Goal: Find contact information: Find contact information

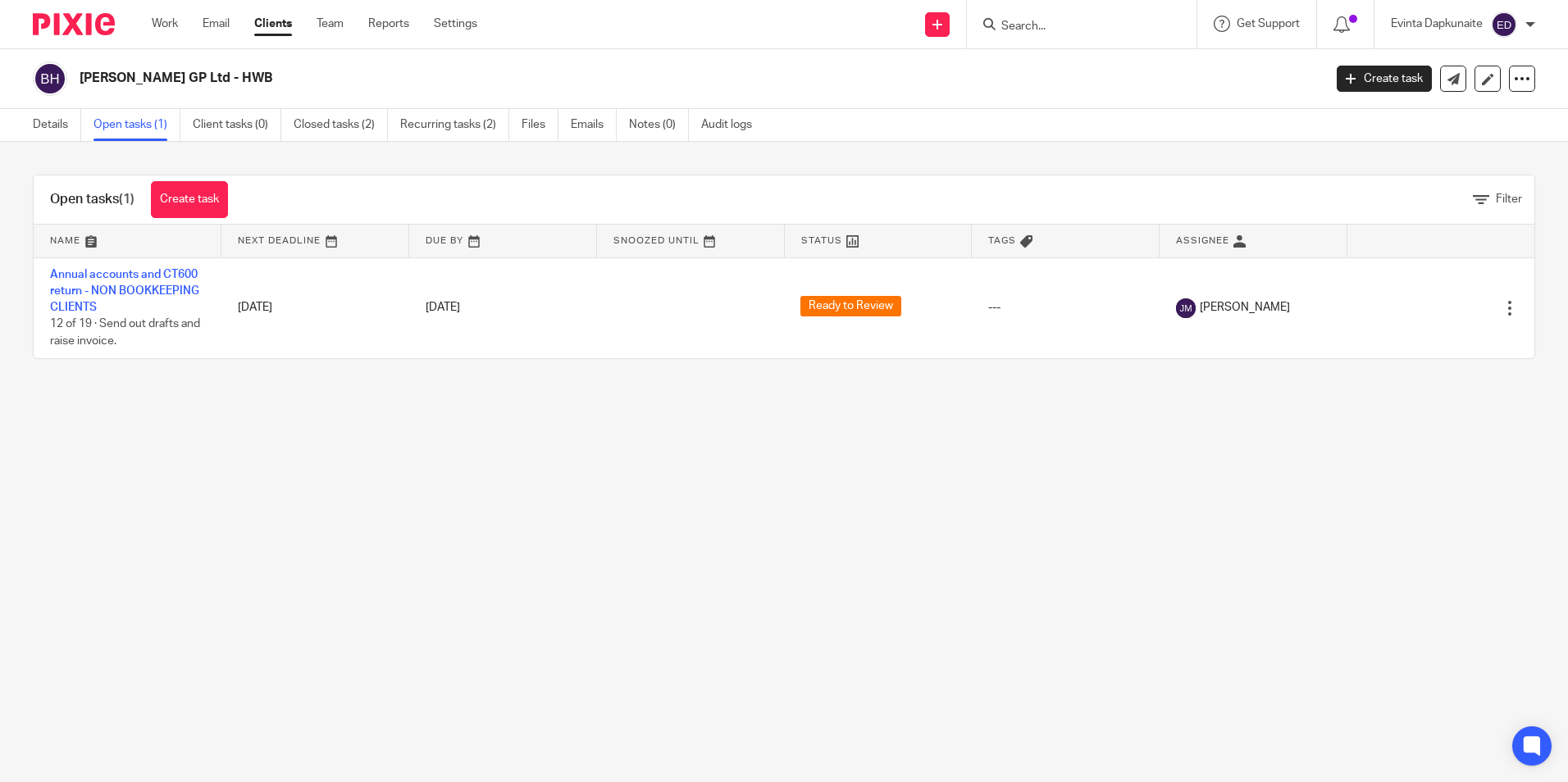
click at [1040, 27] on input "Search" at bounding box center [1073, 27] width 148 height 15
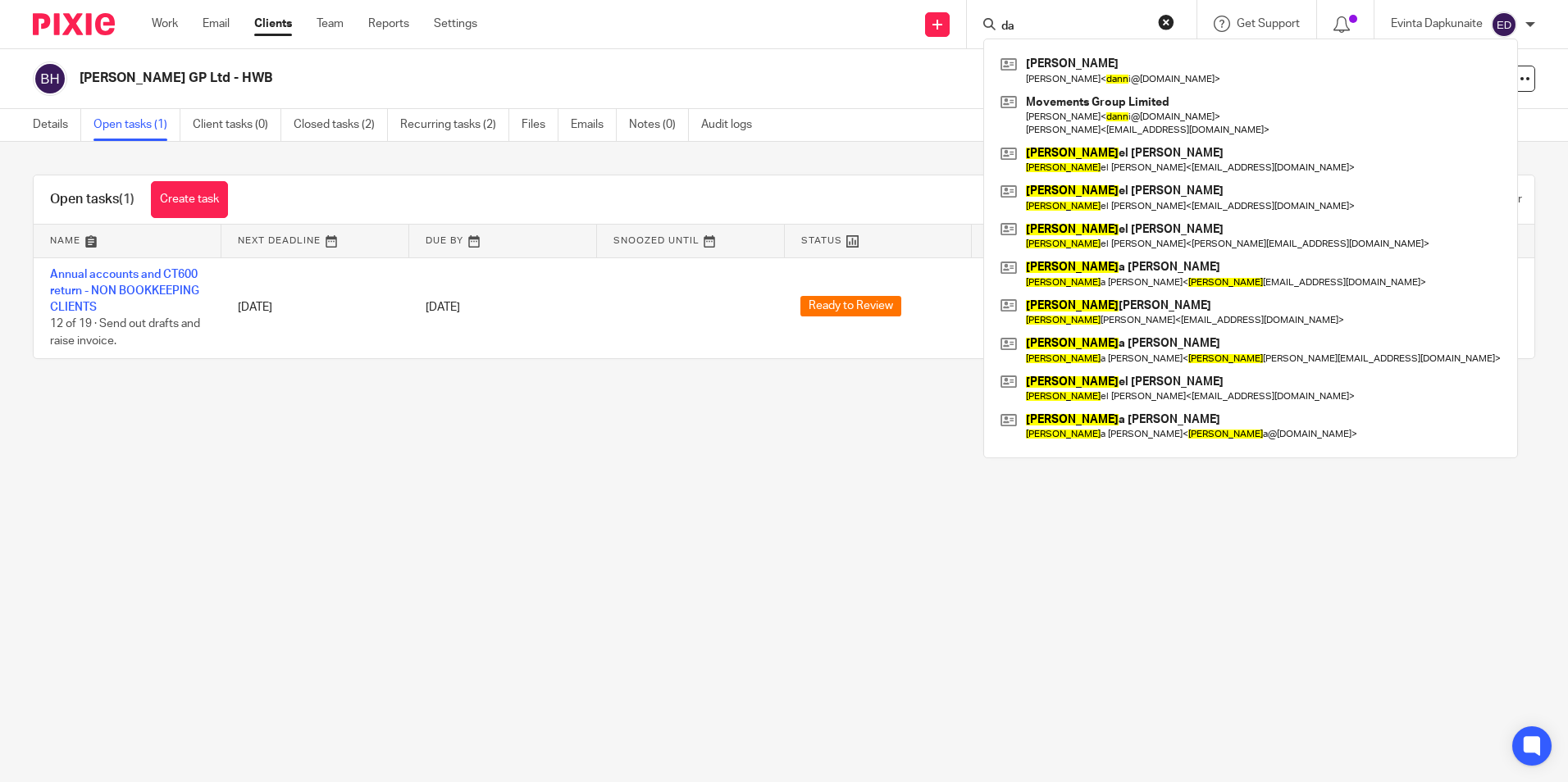
type input "d"
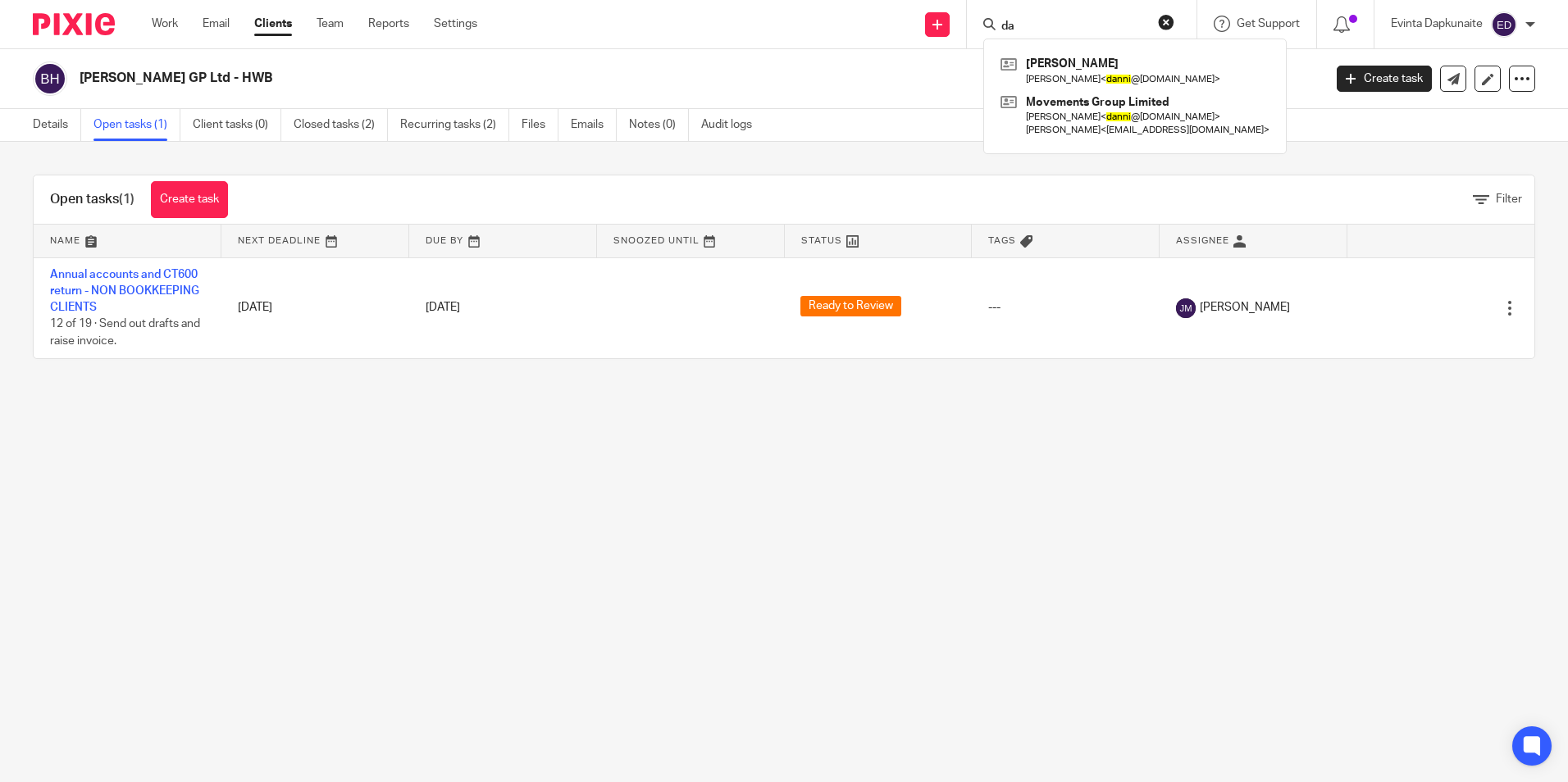
type input "d"
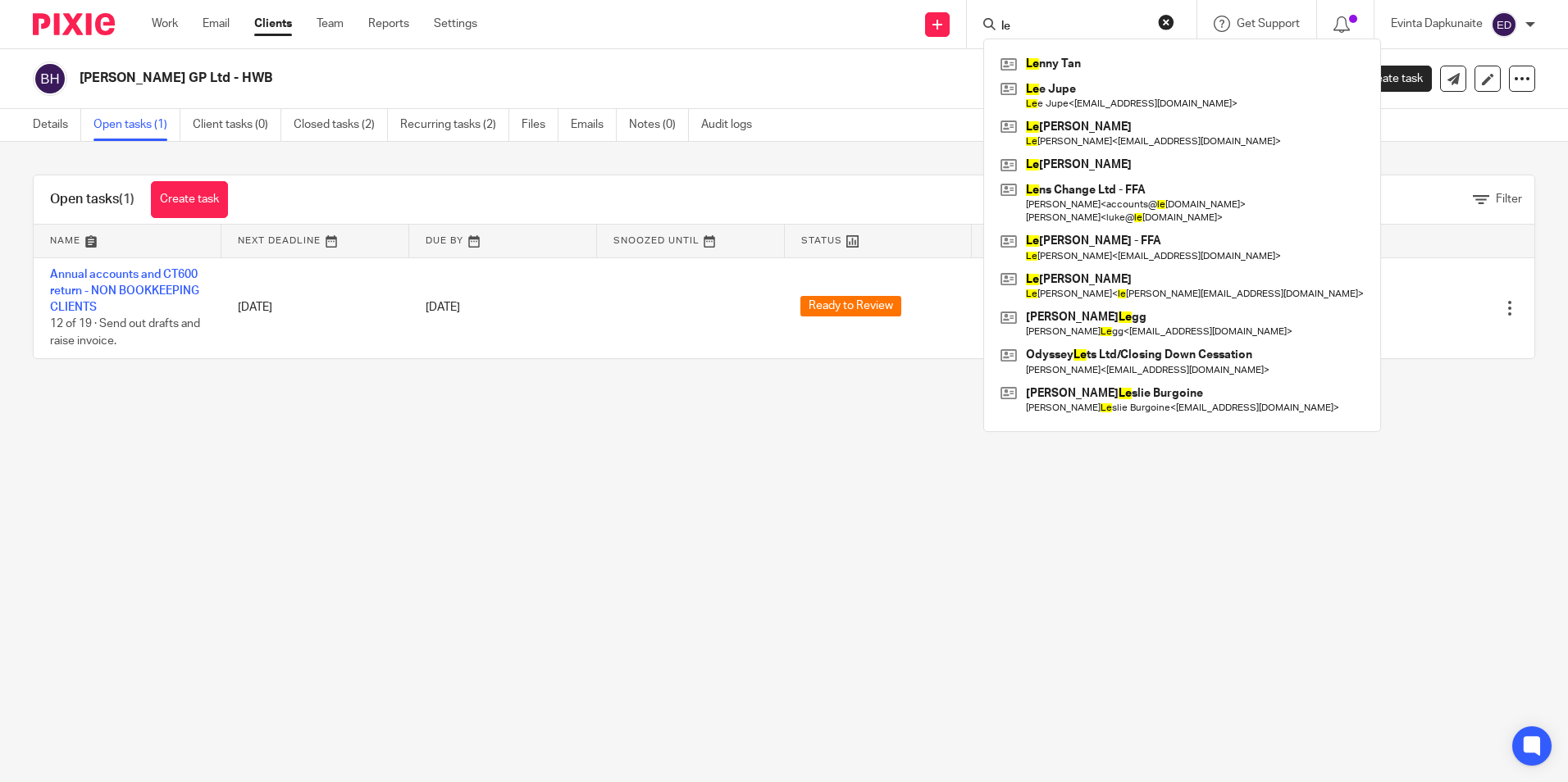
type input "lee"
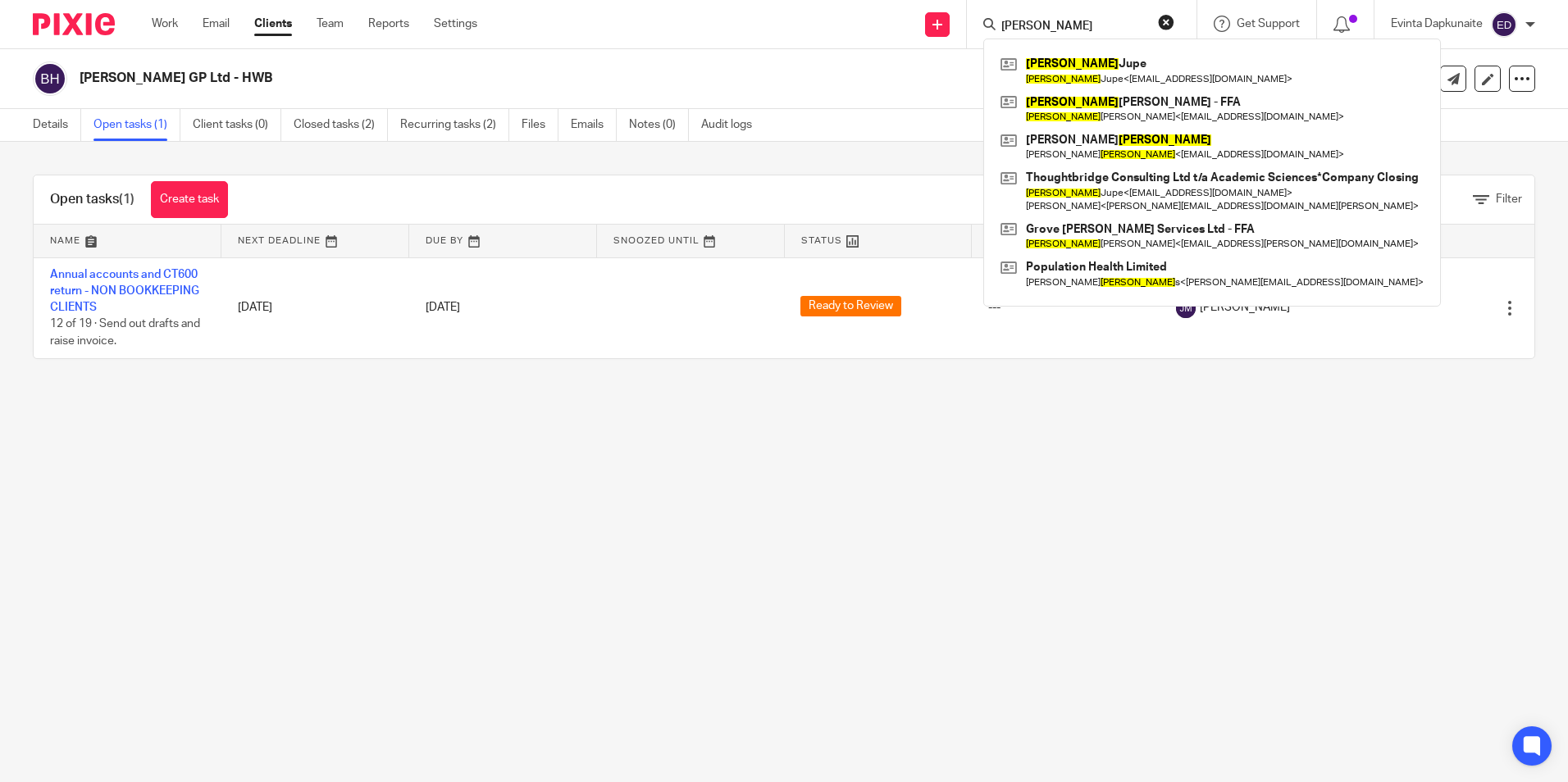
drag, startPoint x: 1060, startPoint y: 28, endPoint x: 894, endPoint y: 0, distance: 168.3
click at [970, 19] on div "lee Lee Jupe Lee Jupe < info@thoughtbridgeconsulting.co.uk > Lee ana McComisky …" at bounding box center [1082, 24] width 230 height 49
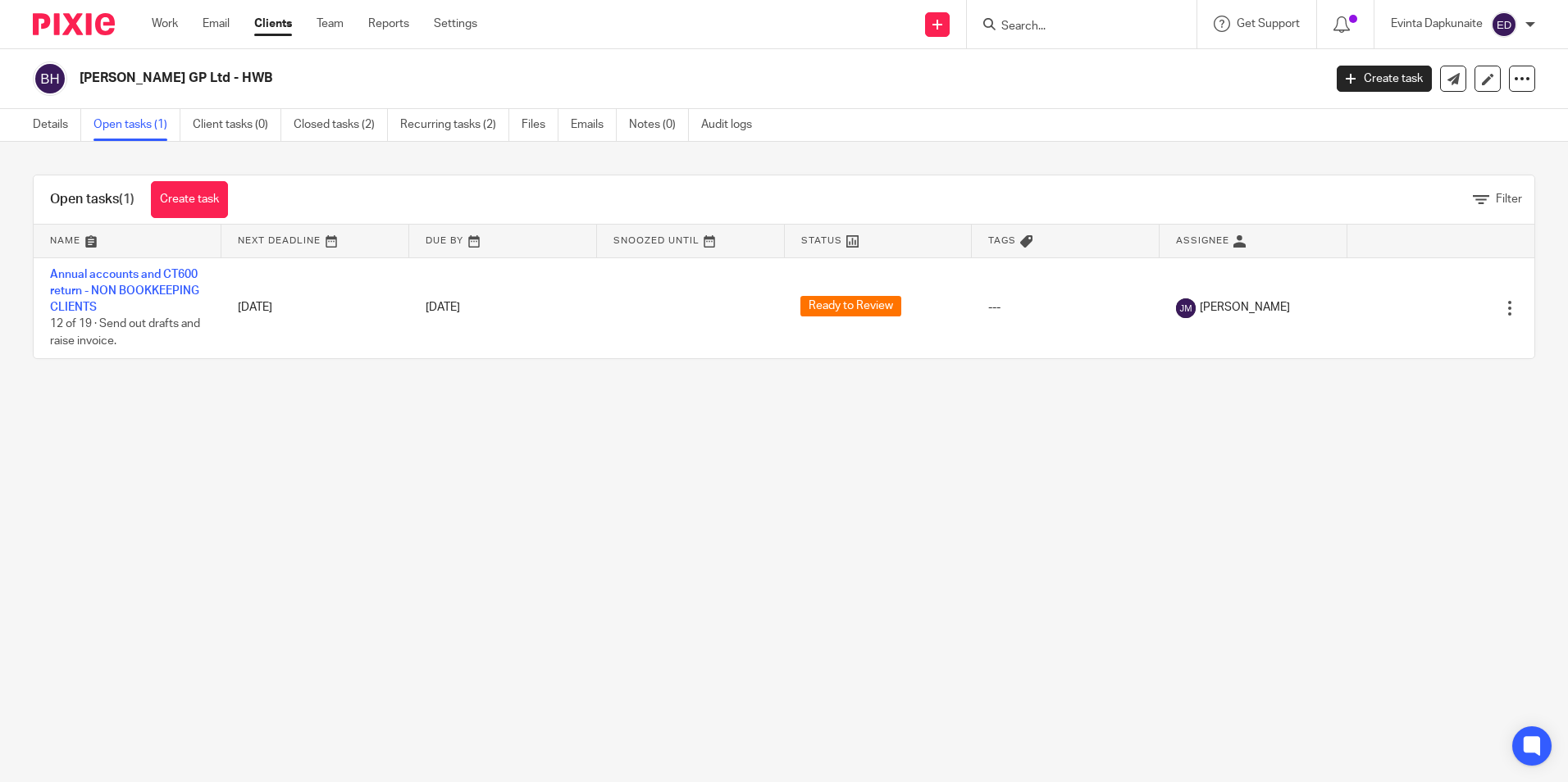
click at [1040, 34] on form at bounding box center [1087, 24] width 175 height 20
click at [1048, 32] on input "Search" at bounding box center [1073, 27] width 148 height 15
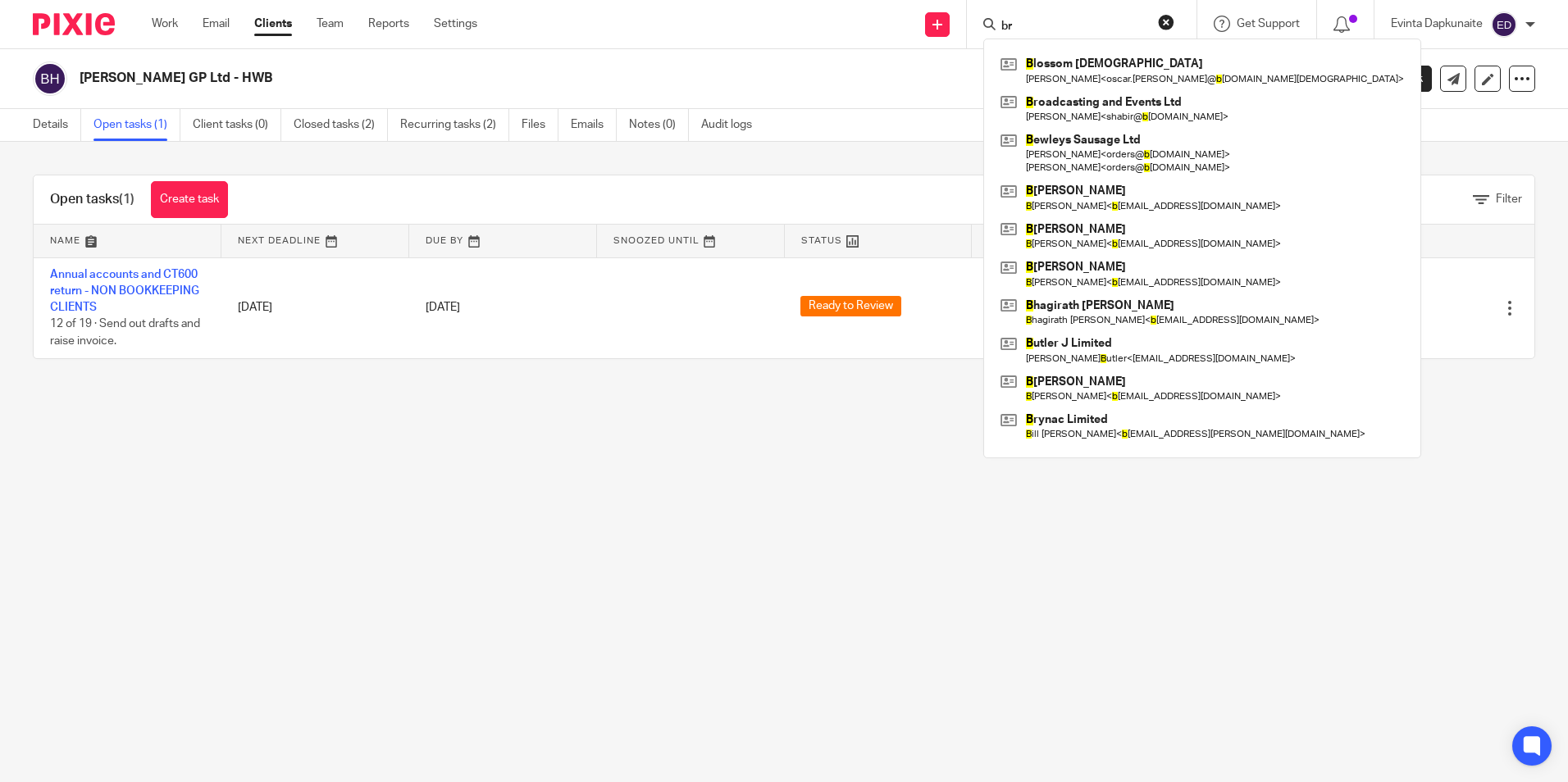
type input "b"
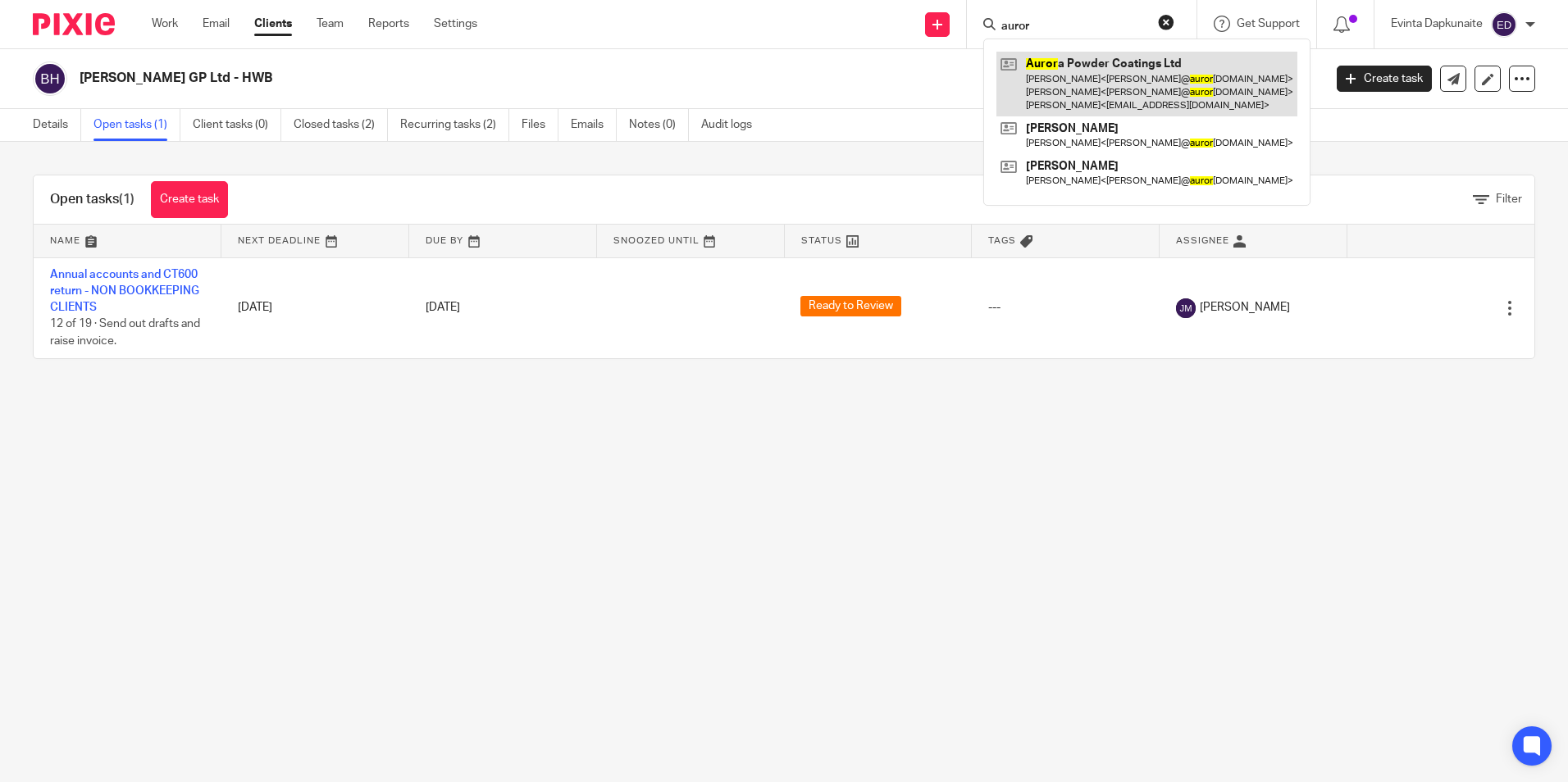
type input "auror"
click at [1067, 62] on link at bounding box center [1146, 83] width 301 height 65
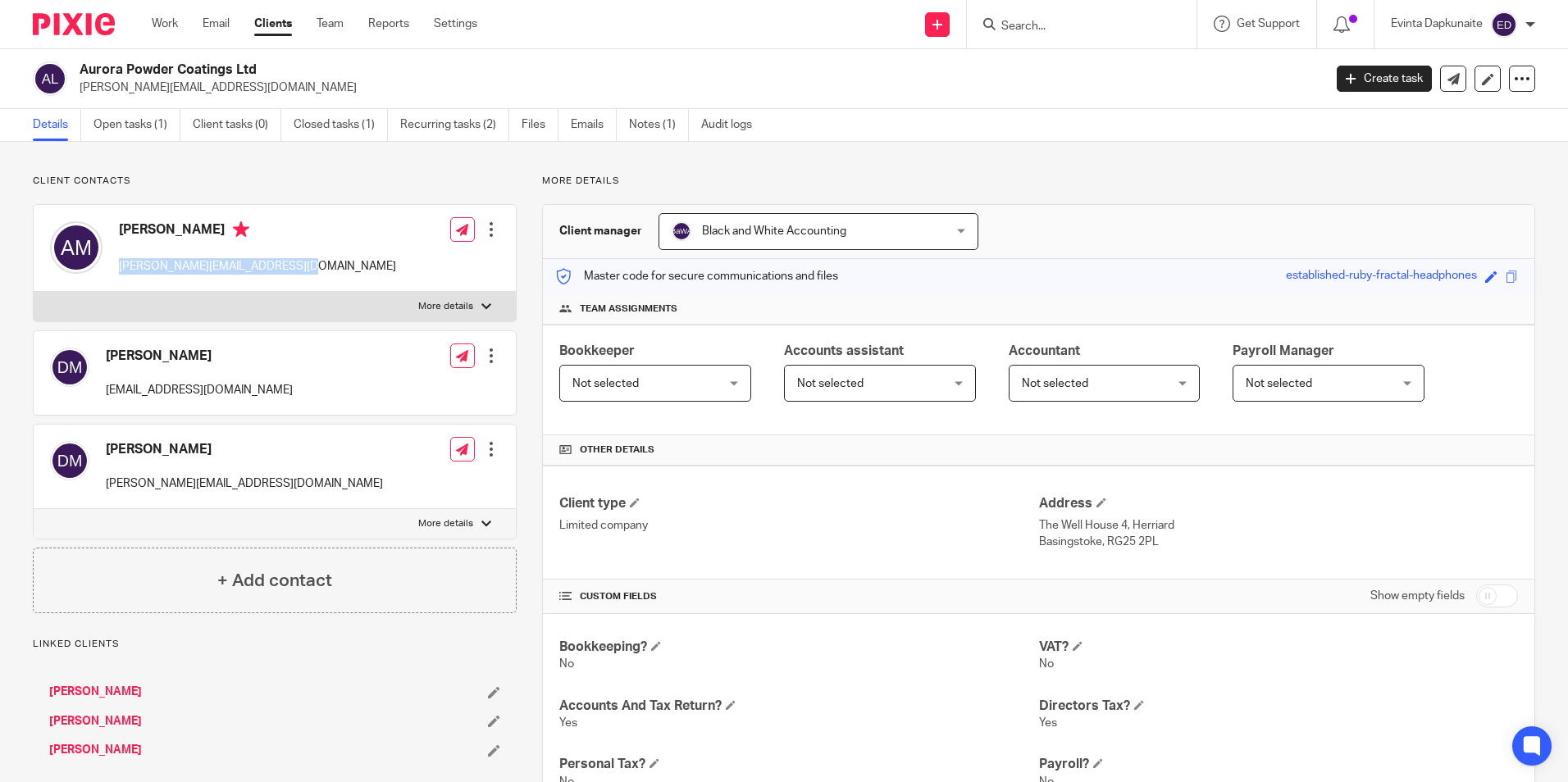
drag, startPoint x: 119, startPoint y: 267, endPoint x: 332, endPoint y: 261, distance: 213.1
click at [332, 261] on div "[PERSON_NAME] [PERSON_NAME][EMAIL_ADDRESS][DOMAIN_NAME] Edit contact Create cli…" at bounding box center [275, 248] width 483 height 87
drag, startPoint x: 332, startPoint y: 261, endPoint x: 271, endPoint y: 261, distance: 61.0
copy p "[PERSON_NAME][EMAIL_ADDRESS][DOMAIN_NAME]"
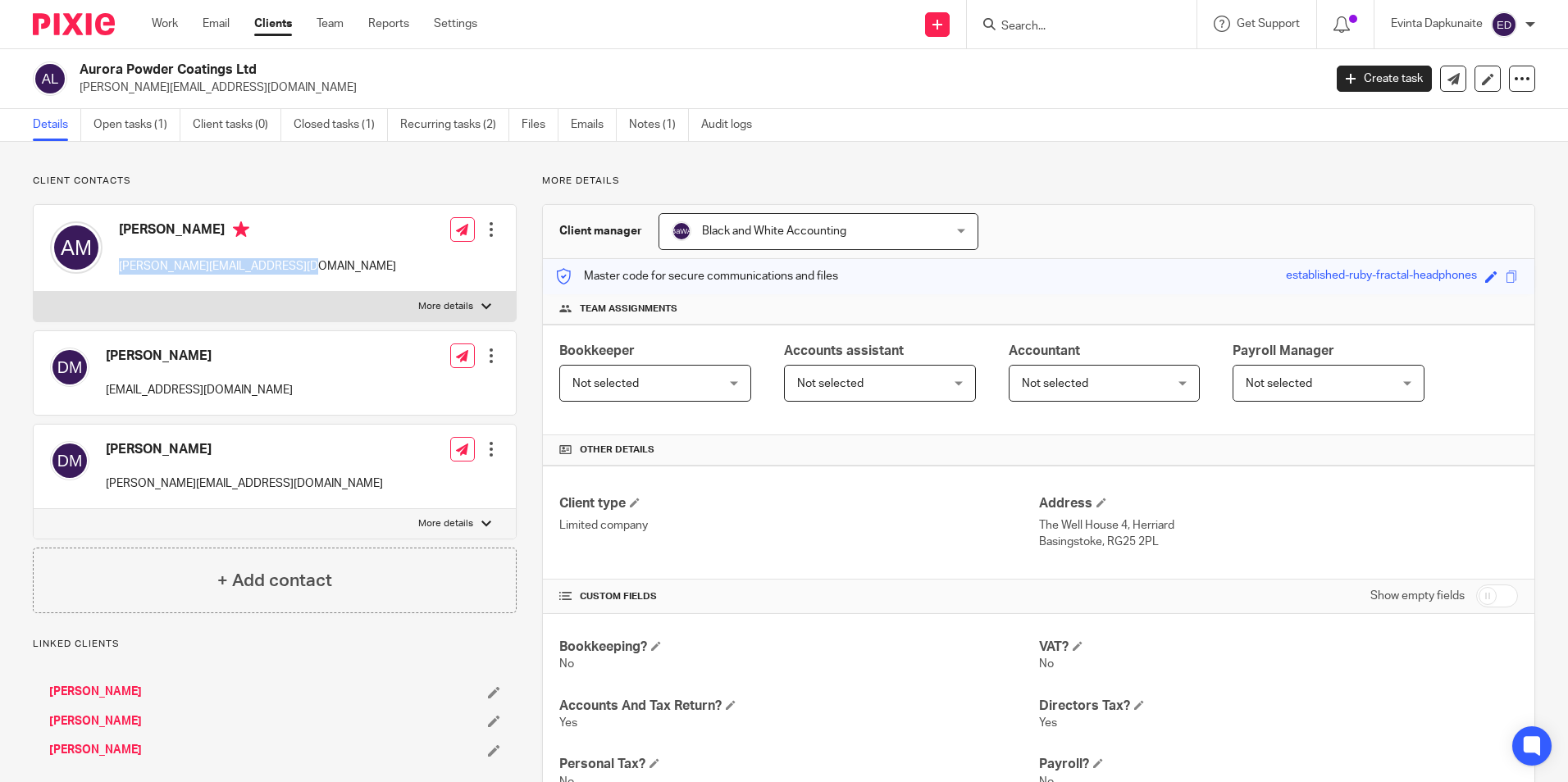
click at [1041, 26] on input "Search" at bounding box center [1073, 27] width 148 height 15
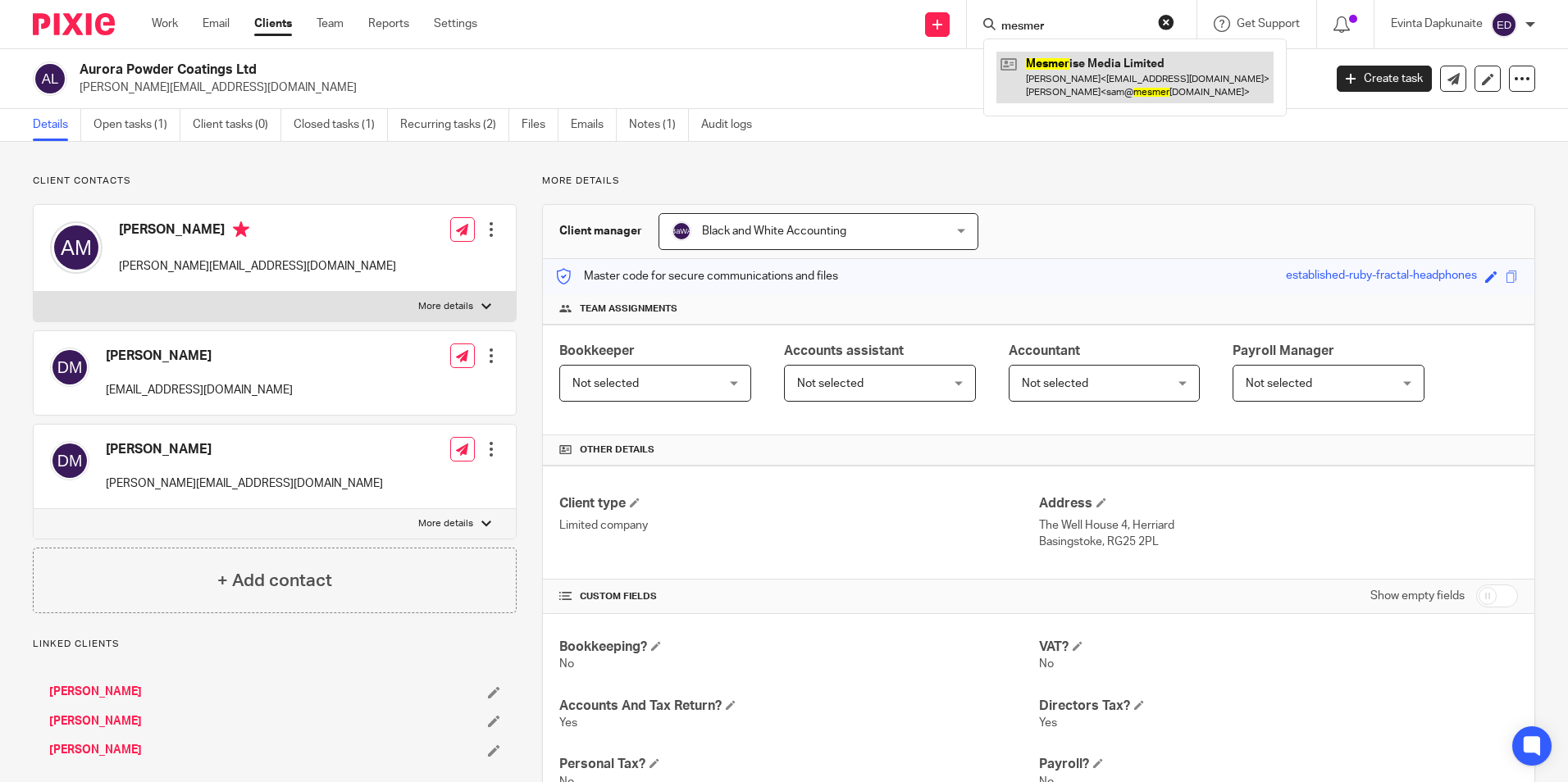
type input "mesmer"
click at [1071, 55] on link at bounding box center [1135, 77] width 278 height 51
click at [1068, 63] on link at bounding box center [1135, 77] width 278 height 51
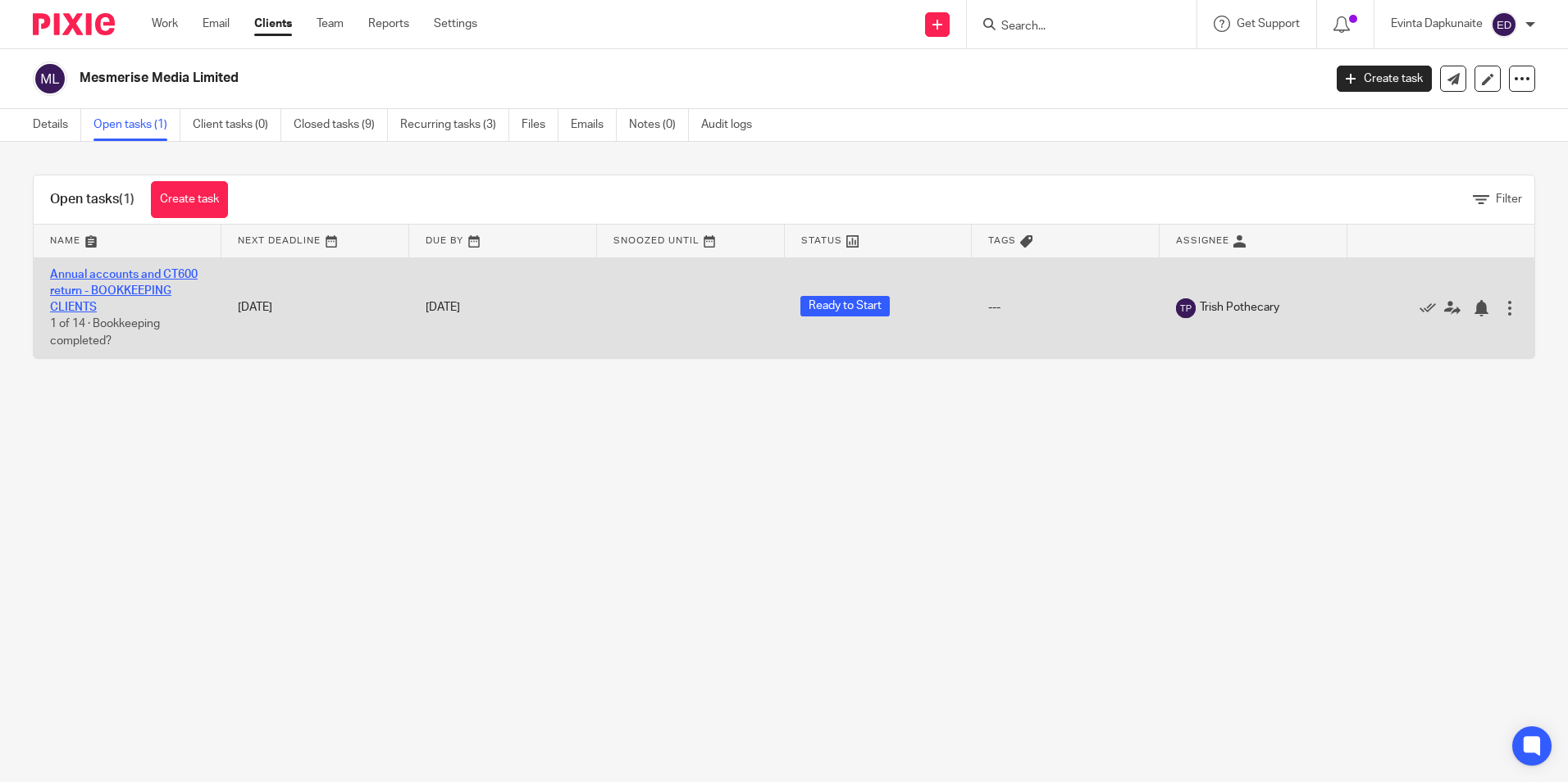
drag, startPoint x: 163, startPoint y: 393, endPoint x: 95, endPoint y: 275, distance: 136.2
click at [95, 271] on main "Mesmerise Media Limited Create task Update from Companies House Export data Mer…" at bounding box center [784, 391] width 1568 height 782
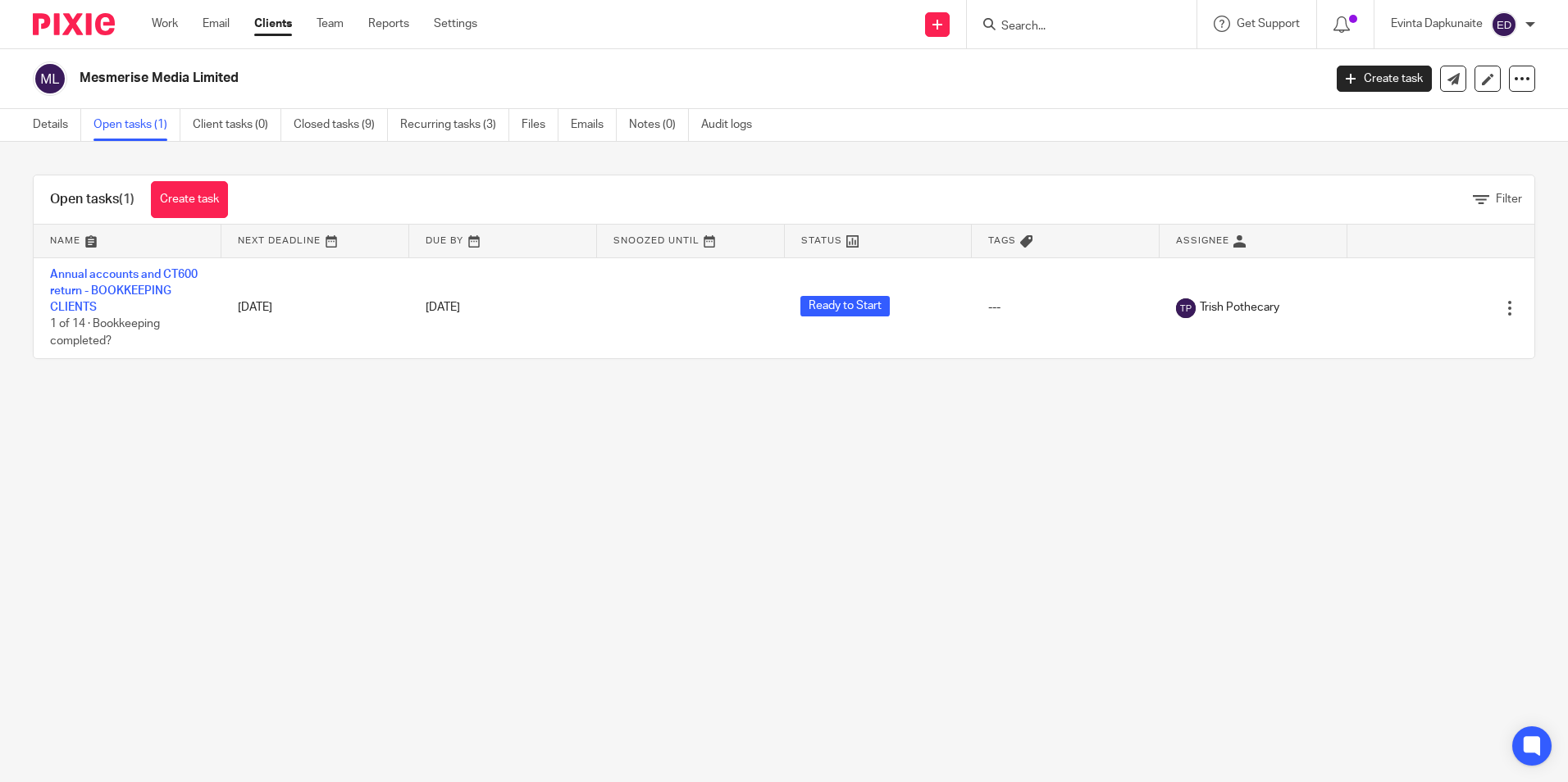
click at [149, 395] on main "Mesmerise Media Limited Create task Update from Companies House Export data Mer…" at bounding box center [784, 391] width 1568 height 782
click at [155, 17] on link "Work" at bounding box center [165, 24] width 27 height 17
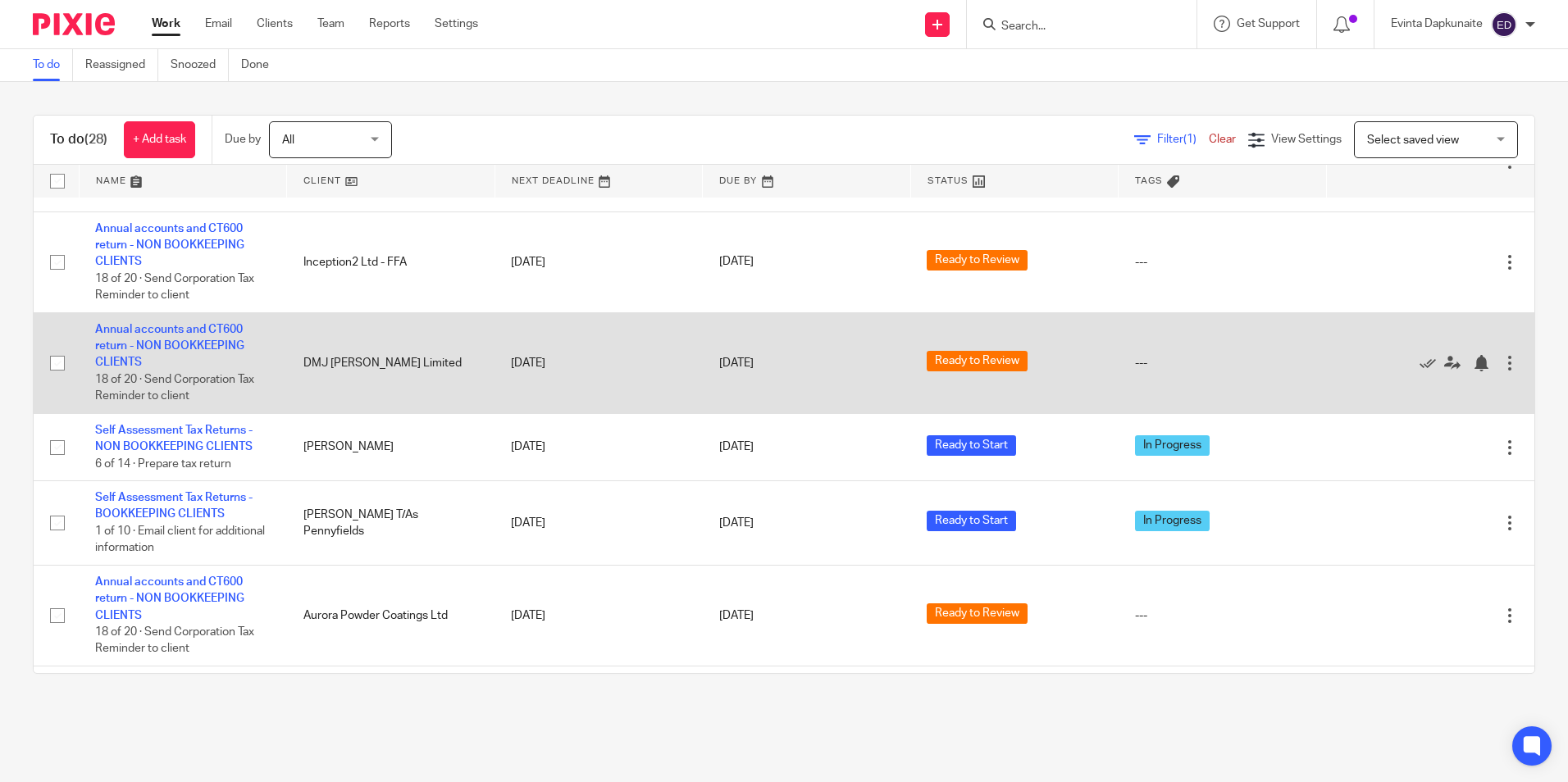
scroll to position [1640, 0]
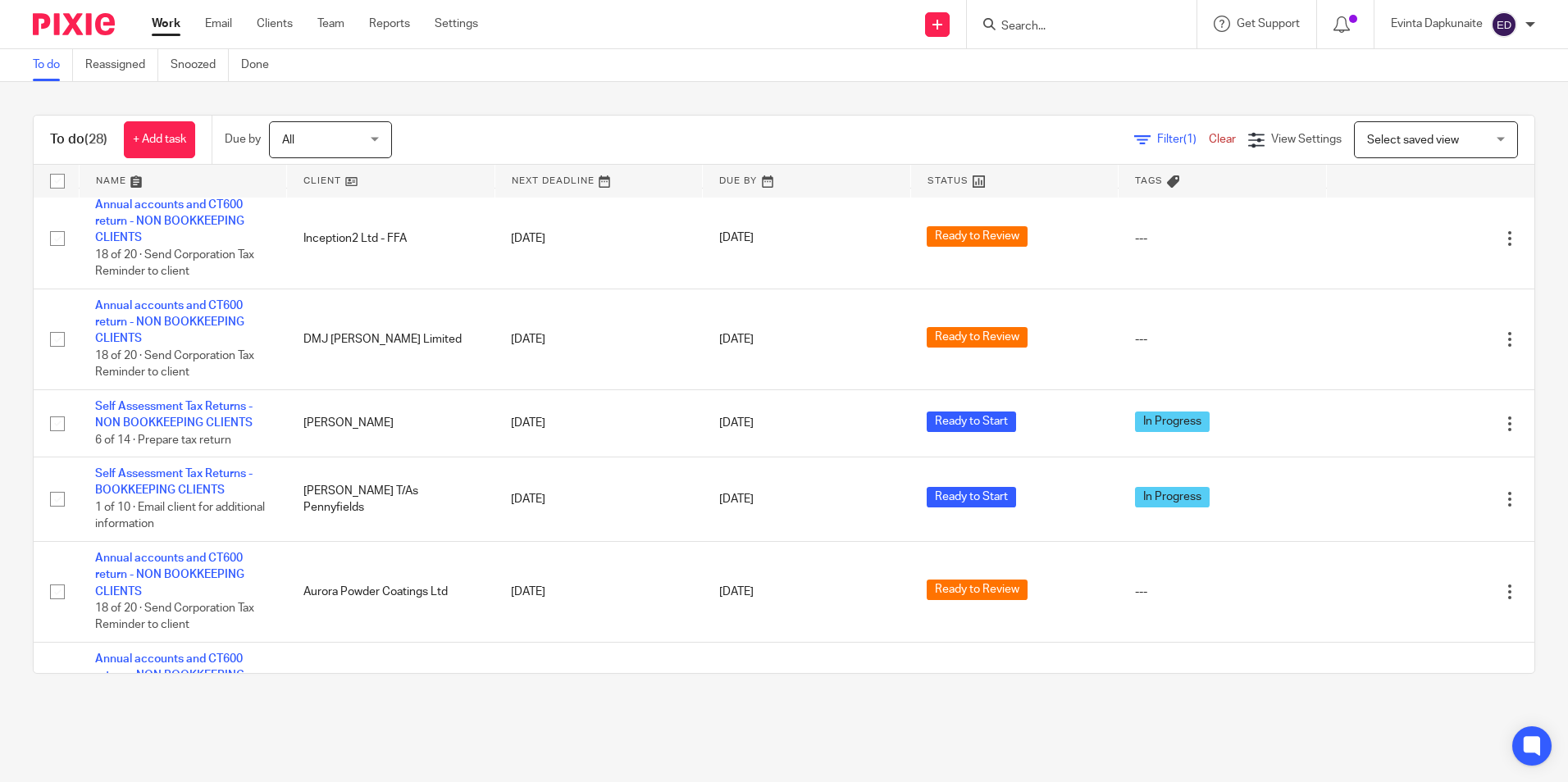
click at [1070, 27] on input "Search" at bounding box center [1073, 27] width 148 height 15
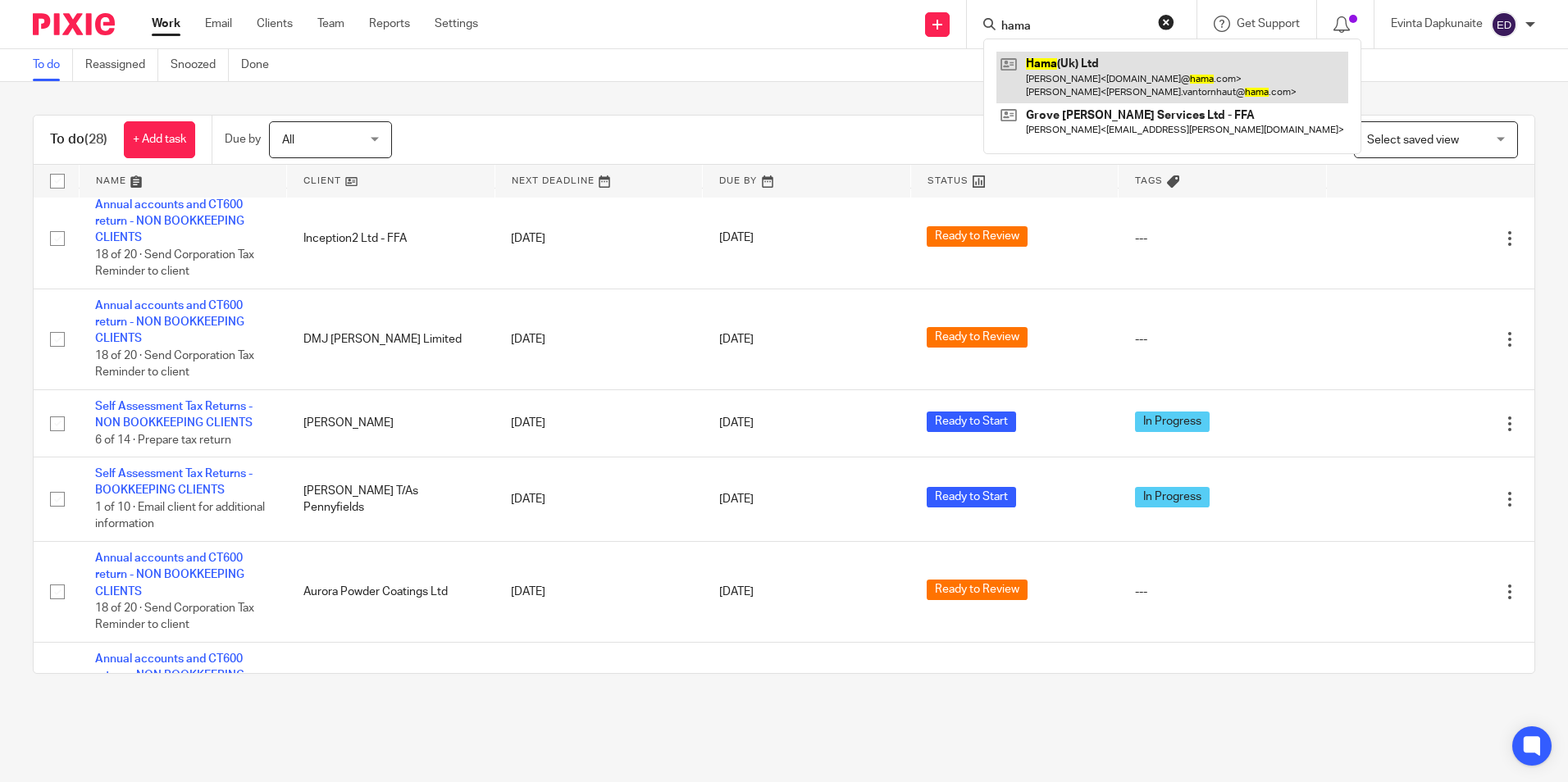
type input "hama"
click at [1070, 75] on link at bounding box center [1172, 77] width 352 height 51
click at [1077, 70] on link at bounding box center [1172, 77] width 352 height 51
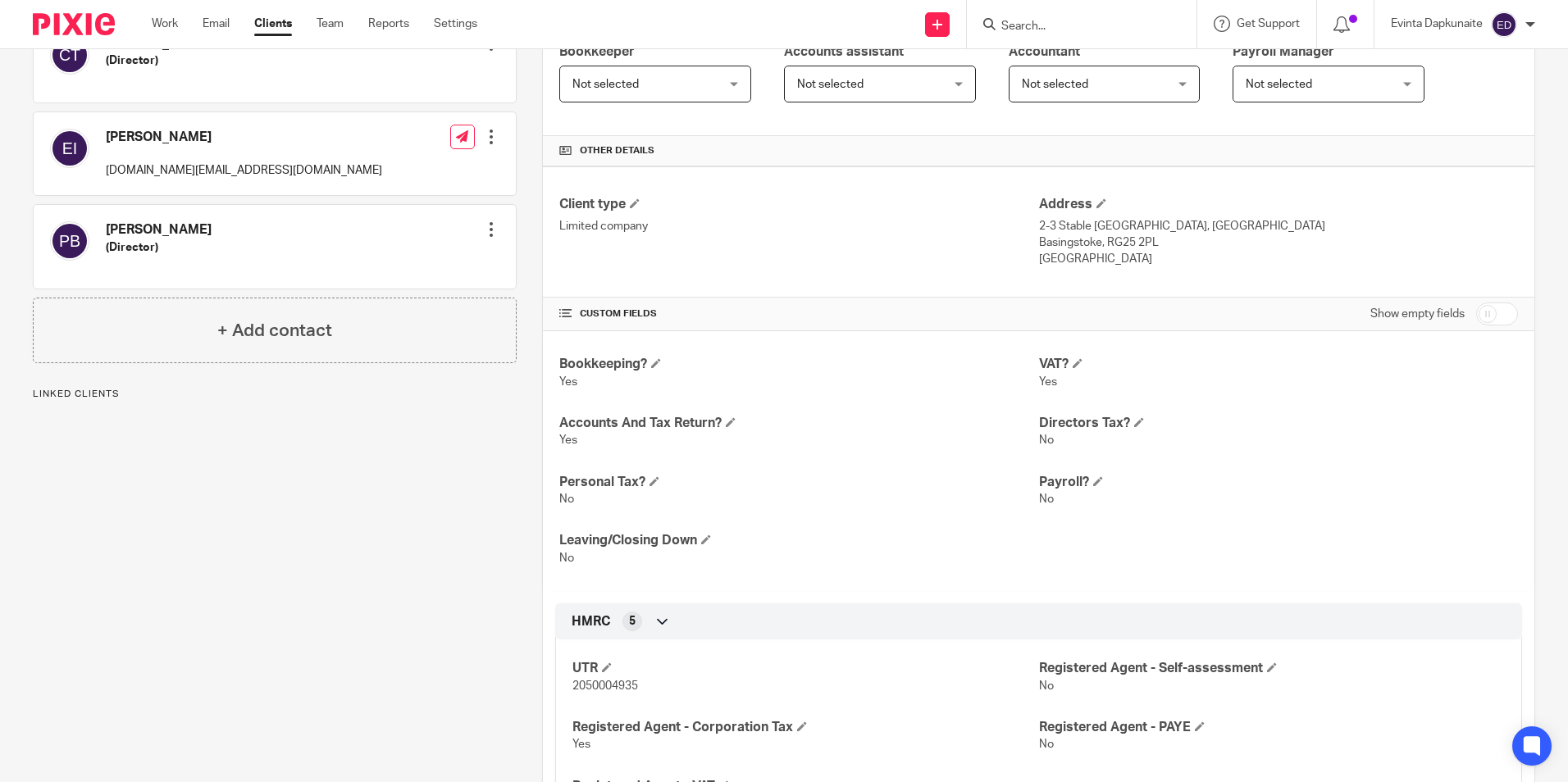
scroll to position [328, 0]
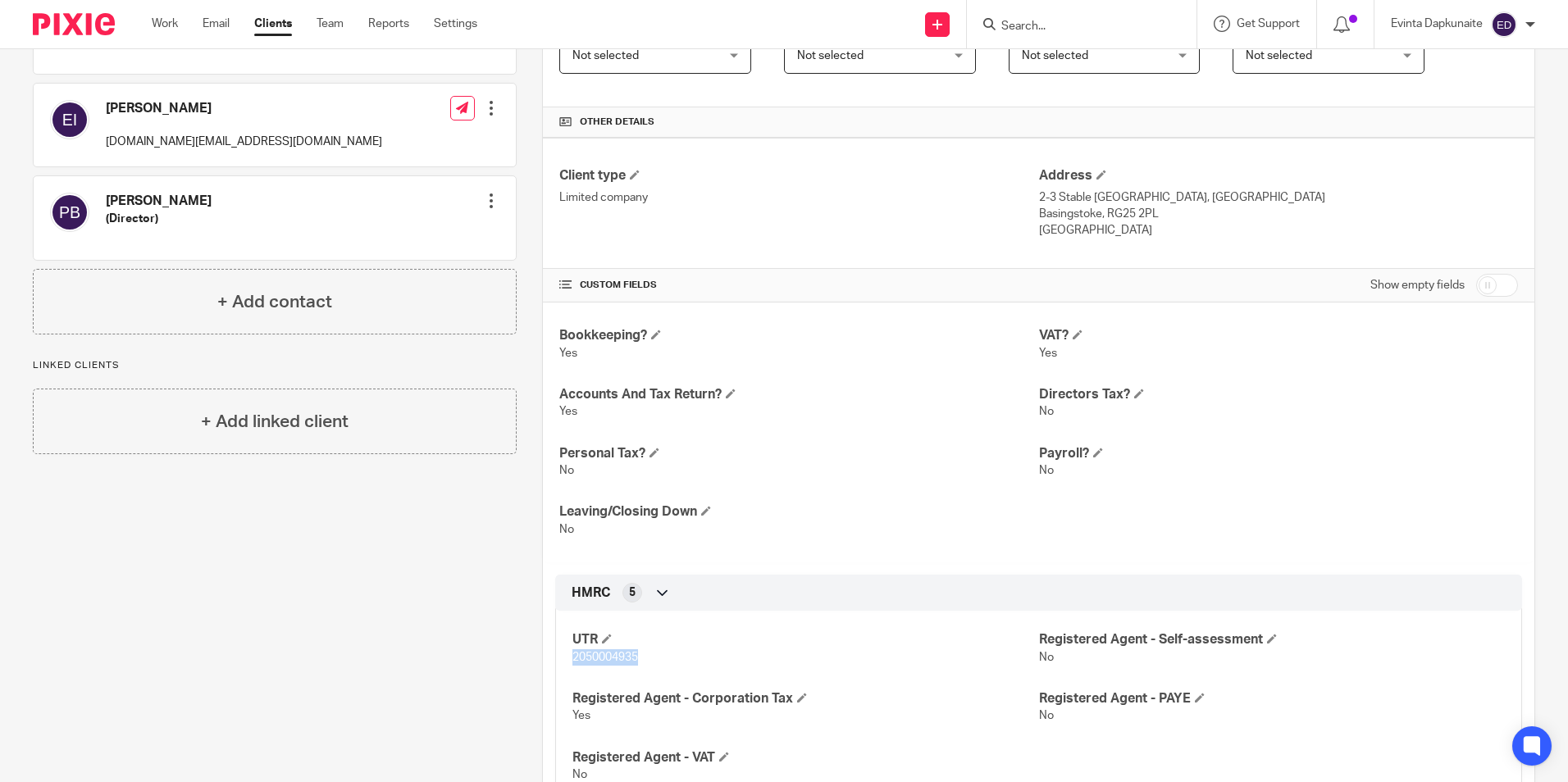
drag, startPoint x: 568, startPoint y: 656, endPoint x: 633, endPoint y: 659, distance: 65.1
click at [633, 659] on span "2050004935" at bounding box center [605, 657] width 65 height 11
copy span "2050004935"
click at [132, 591] on div "Client contacts Christoph Thomas (Director) Edit contact Create client from con…" at bounding box center [262, 531] width 509 height 1370
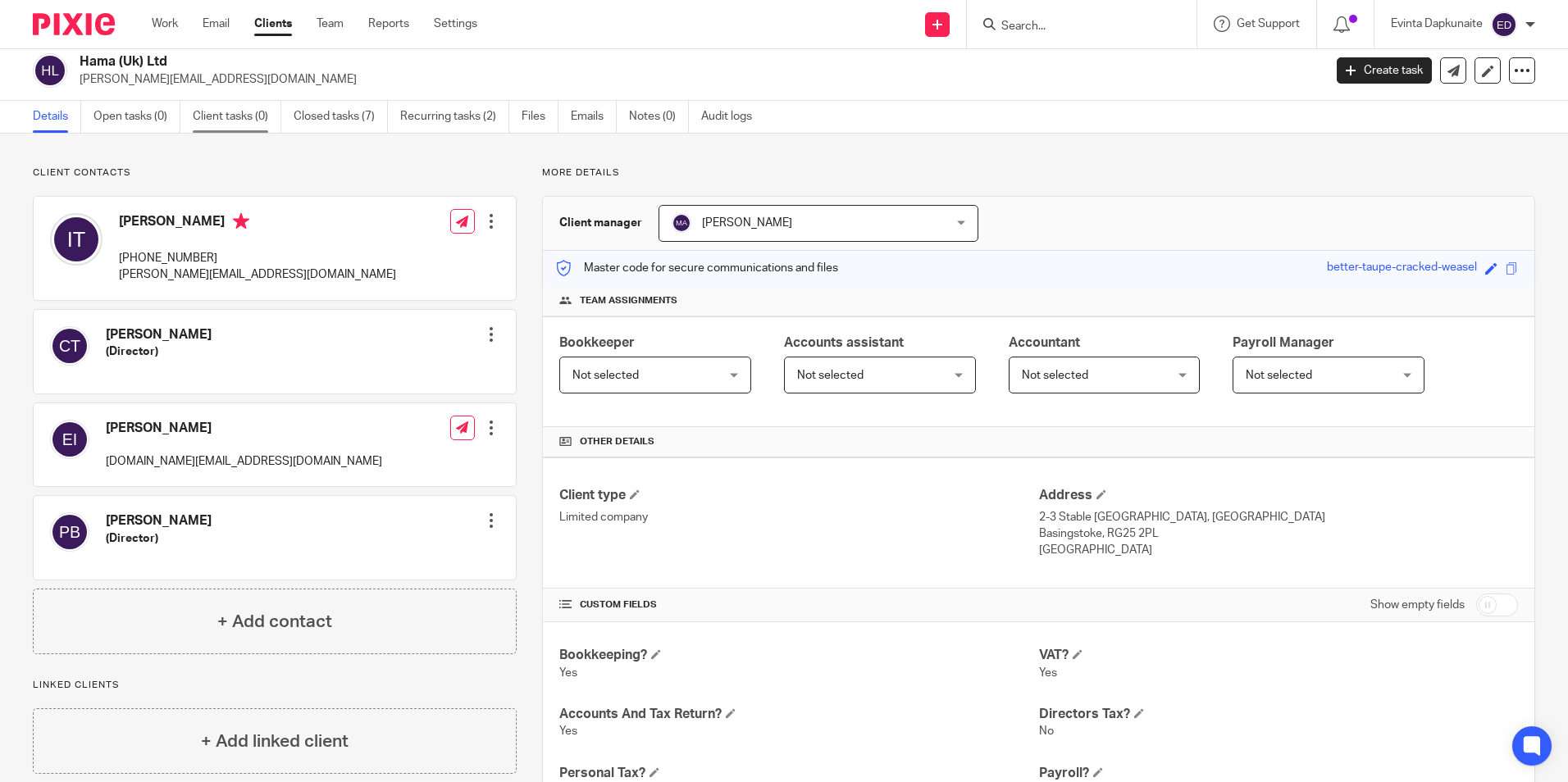
scroll to position [0, 0]
